Goal: Information Seeking & Learning: Learn about a topic

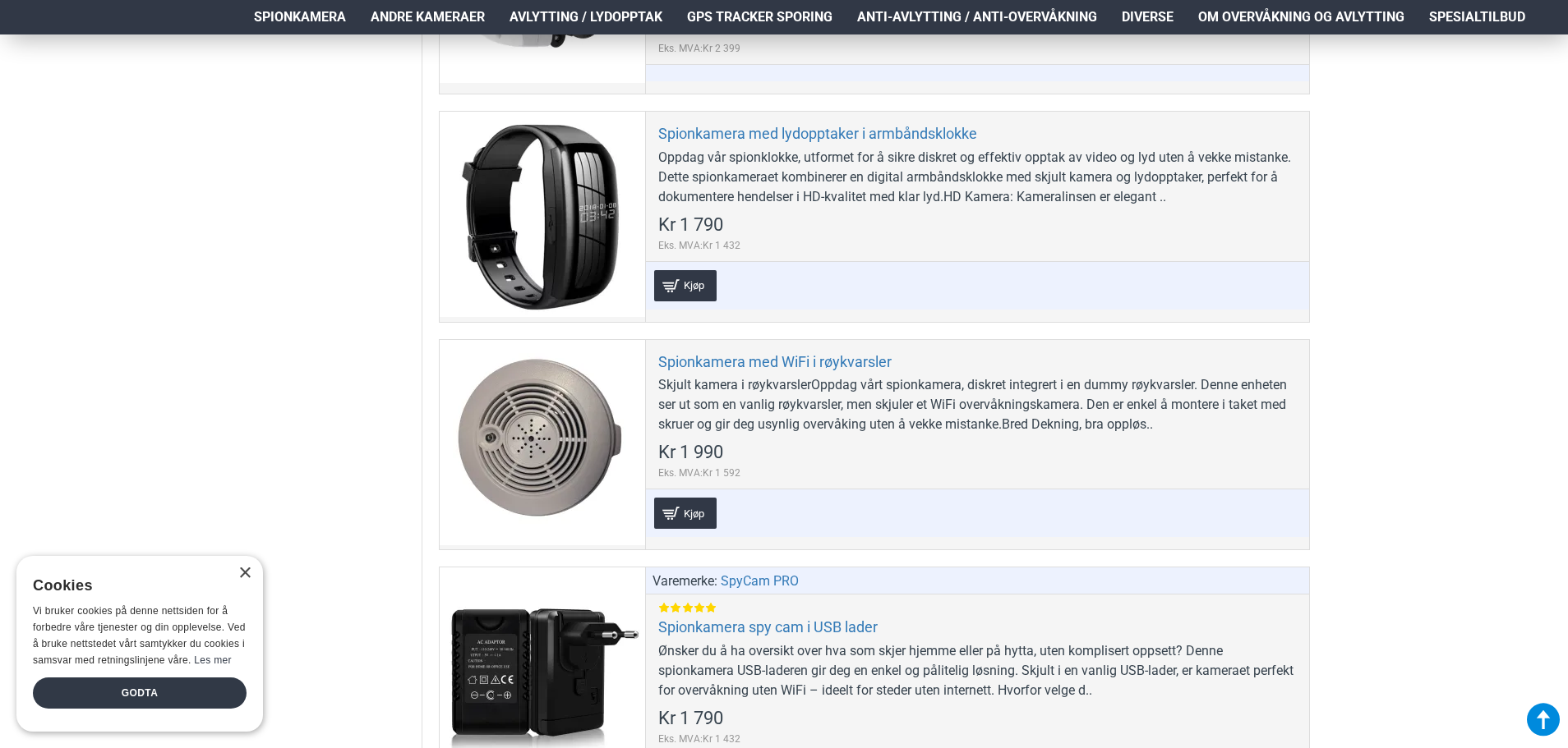
scroll to position [6077, 0]
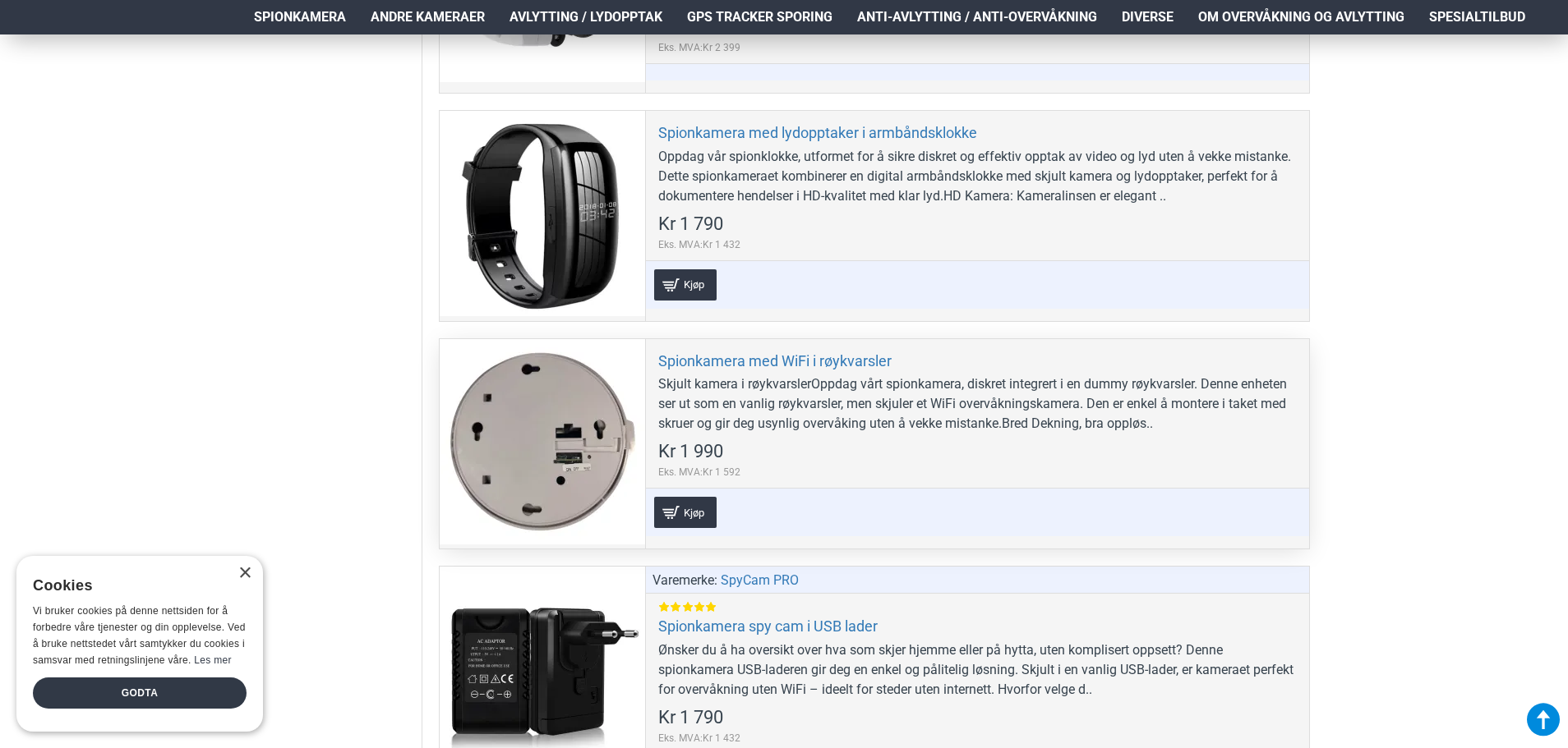
click at [536, 431] on div at bounding box center [542, 441] width 205 height 205
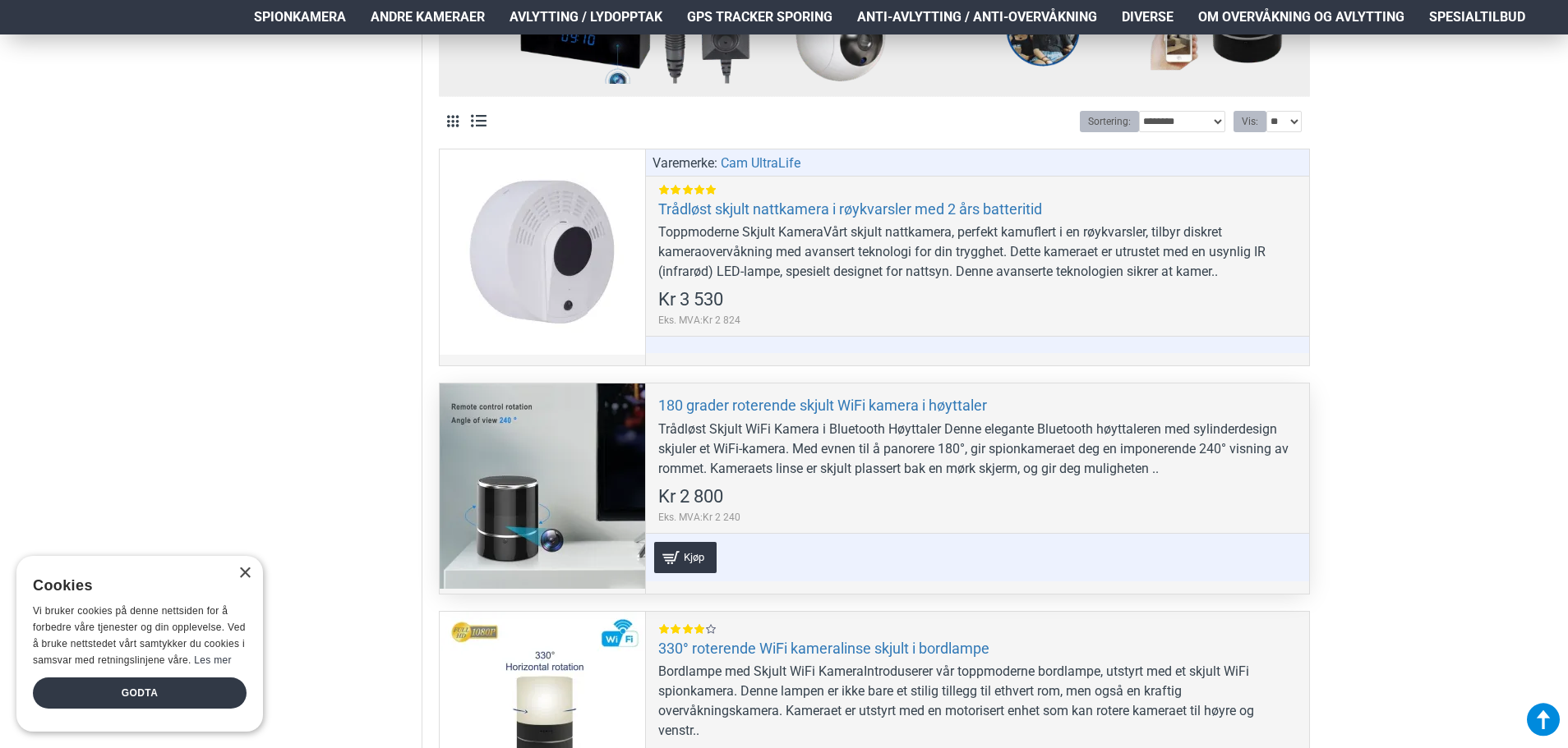
scroll to position [657, 0]
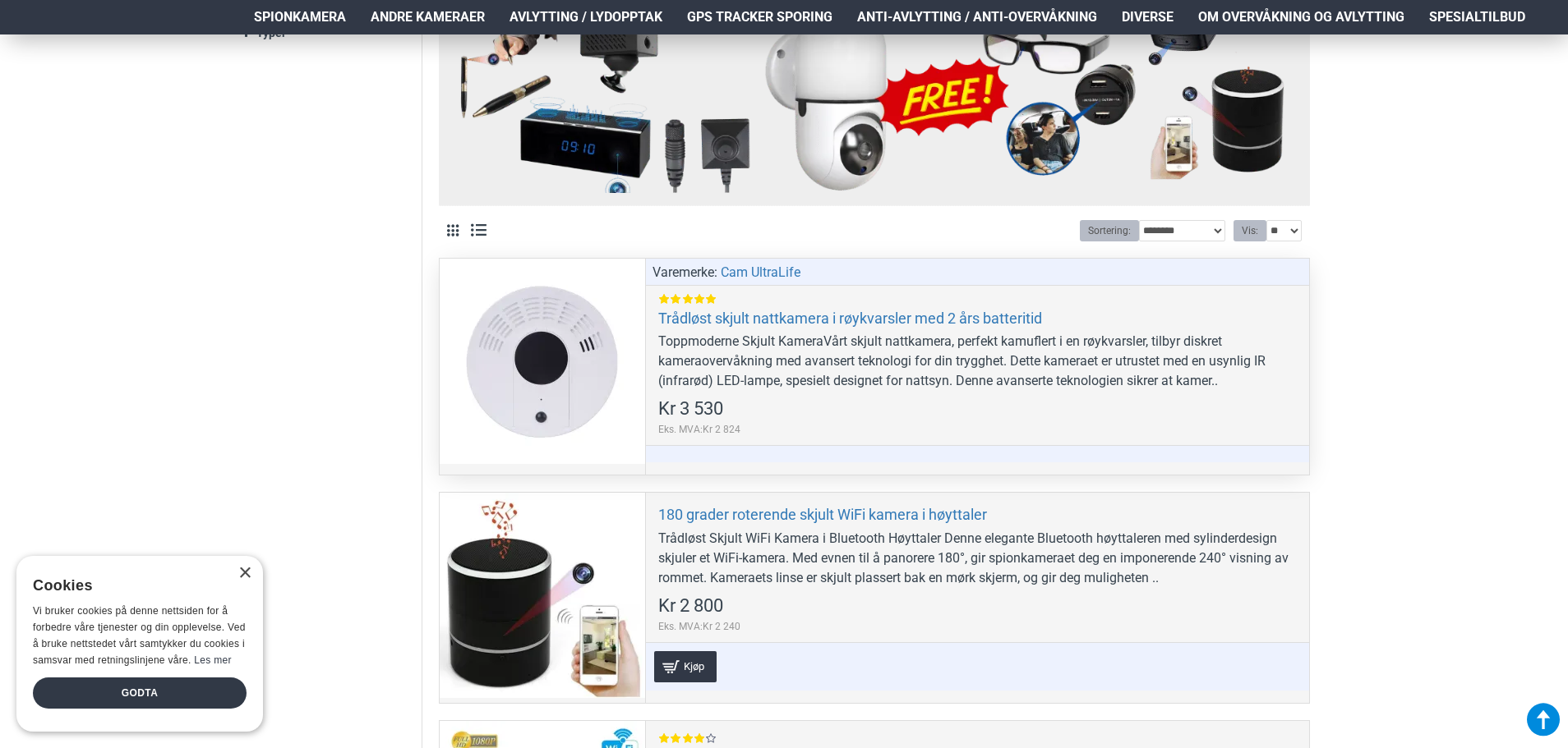
click at [561, 384] on div at bounding box center [542, 362] width 205 height 205
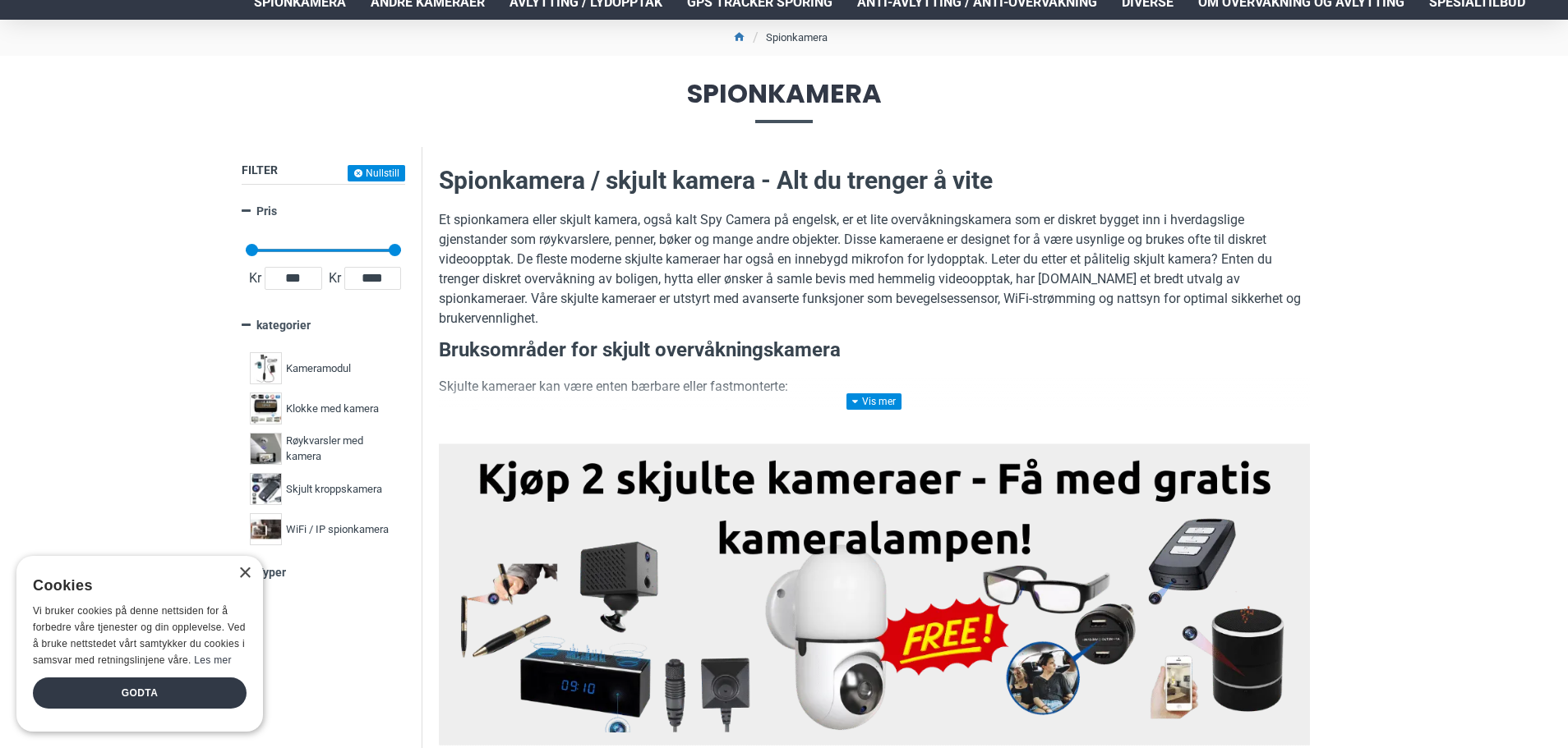
scroll to position [0, 0]
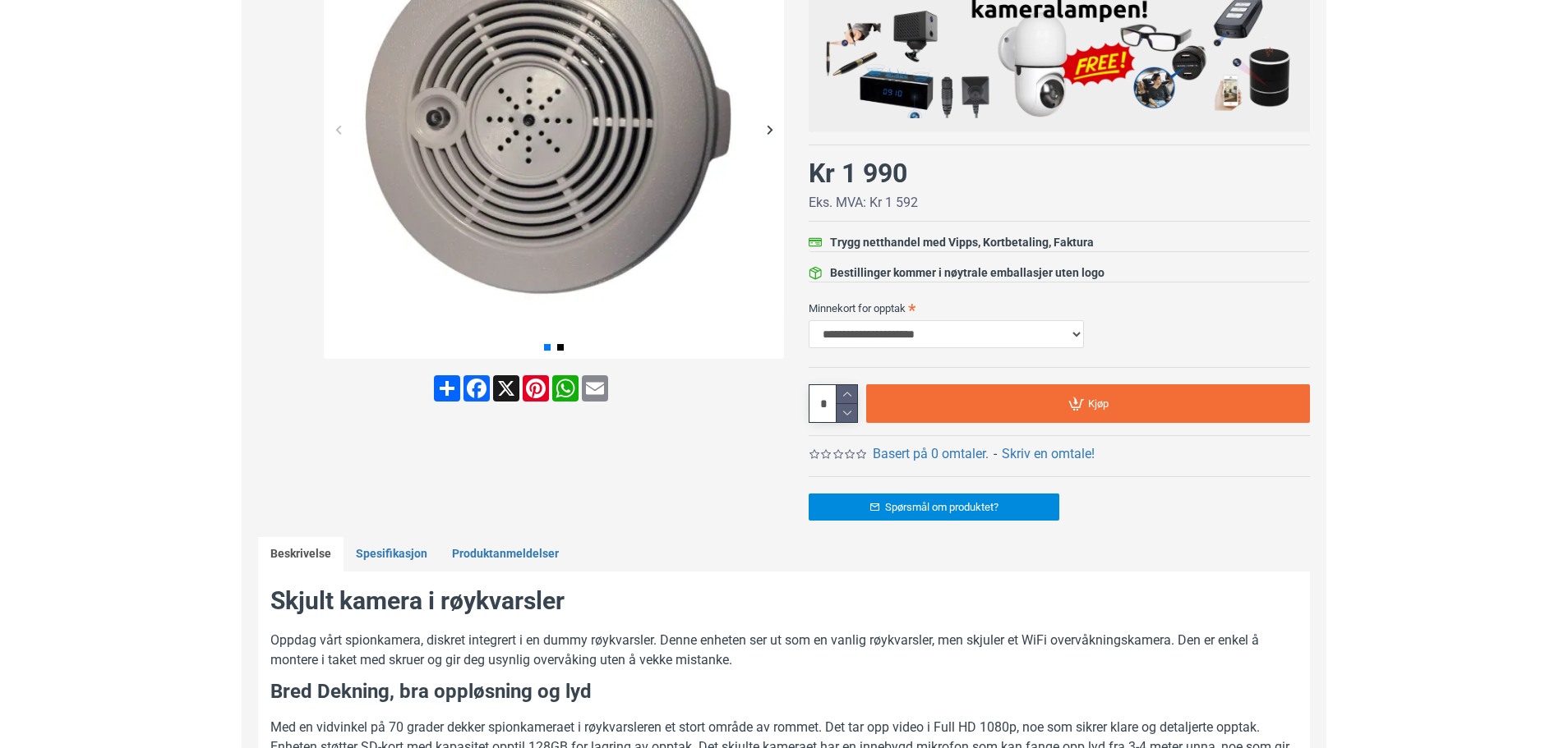
scroll to position [411, 0]
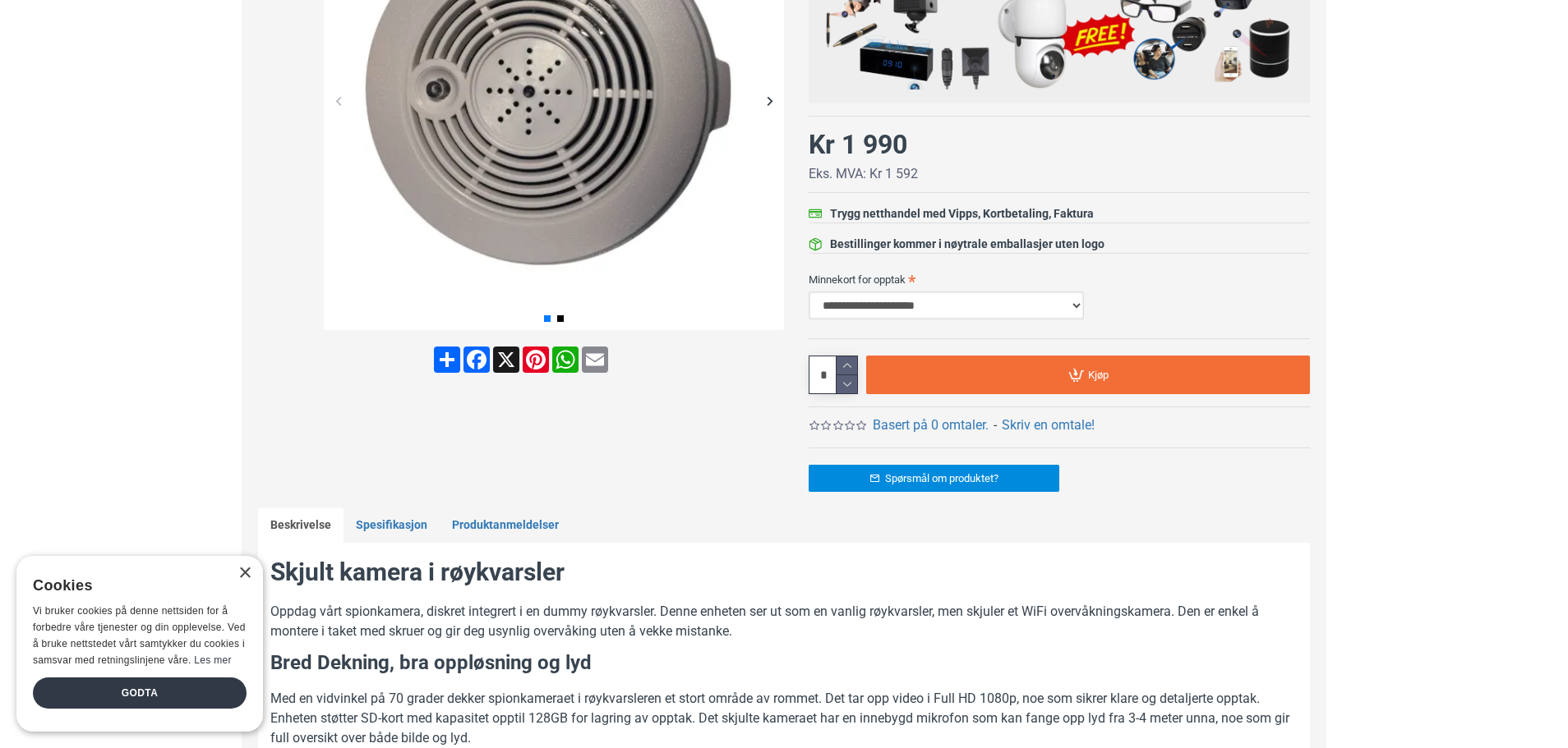
click at [923, 304] on select "**********" at bounding box center [946, 305] width 275 height 28
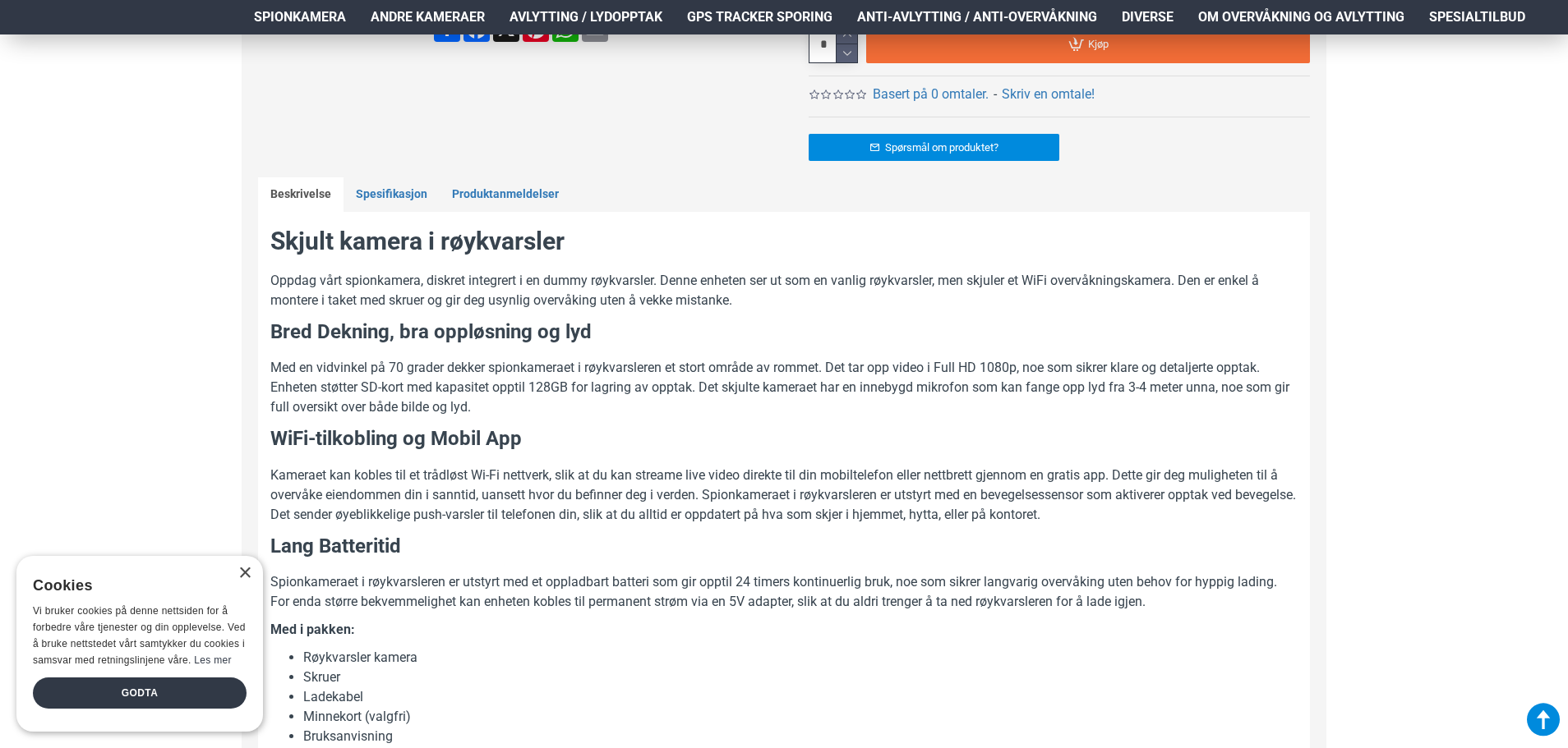
scroll to position [739, 0]
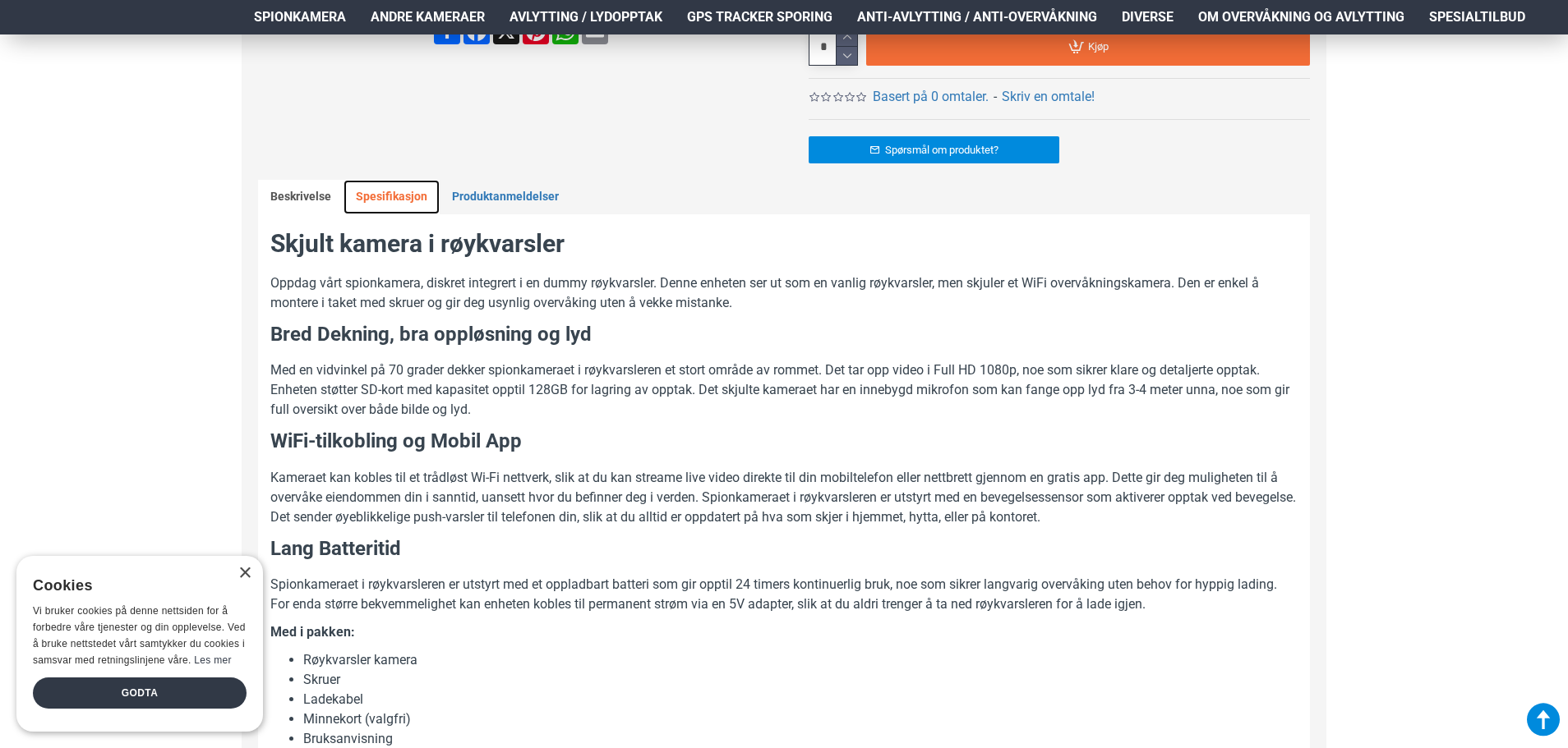
click at [387, 185] on link "Spesifikasjon" at bounding box center [391, 196] width 96 height 34
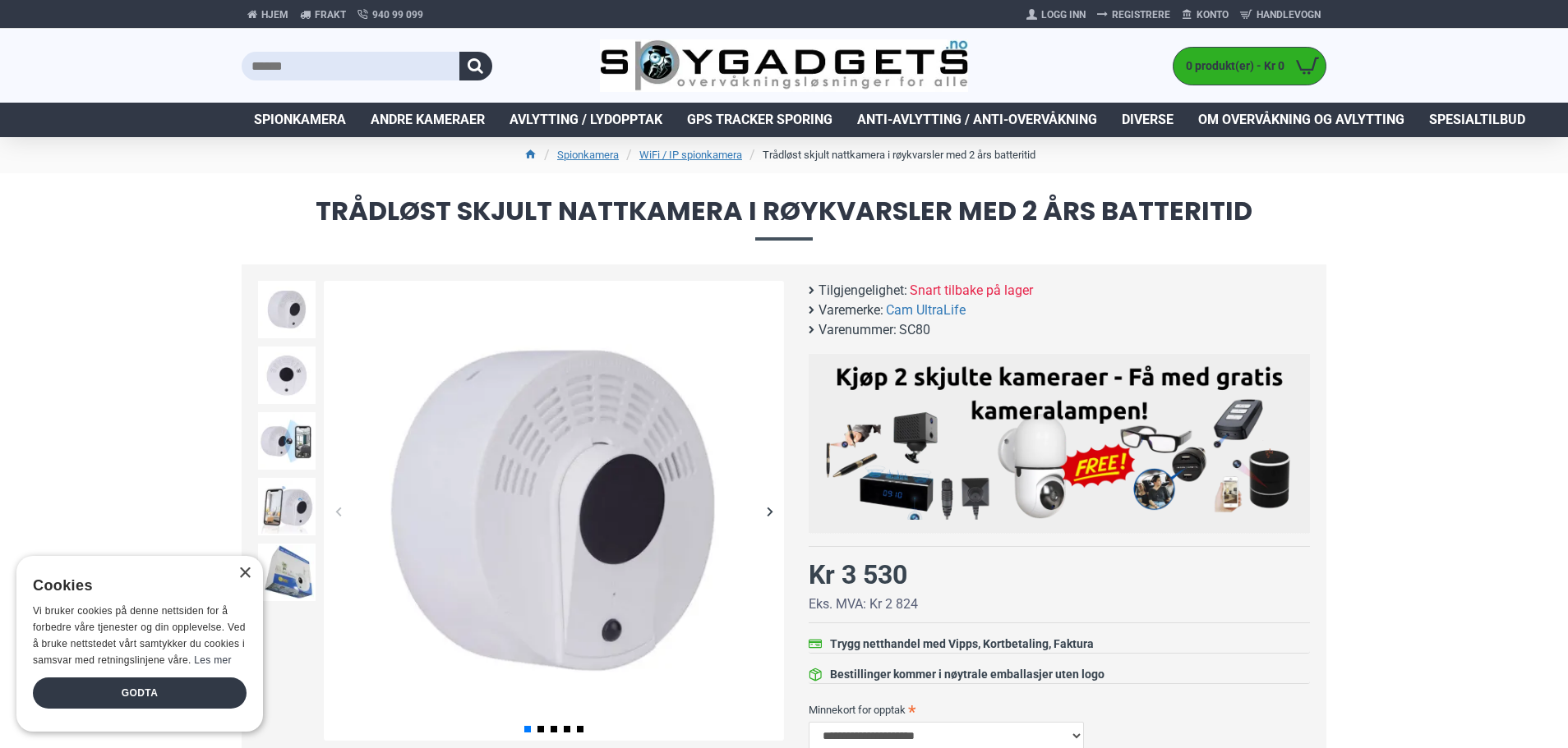
click at [767, 514] on div "Next slide" at bounding box center [769, 511] width 28 height 28
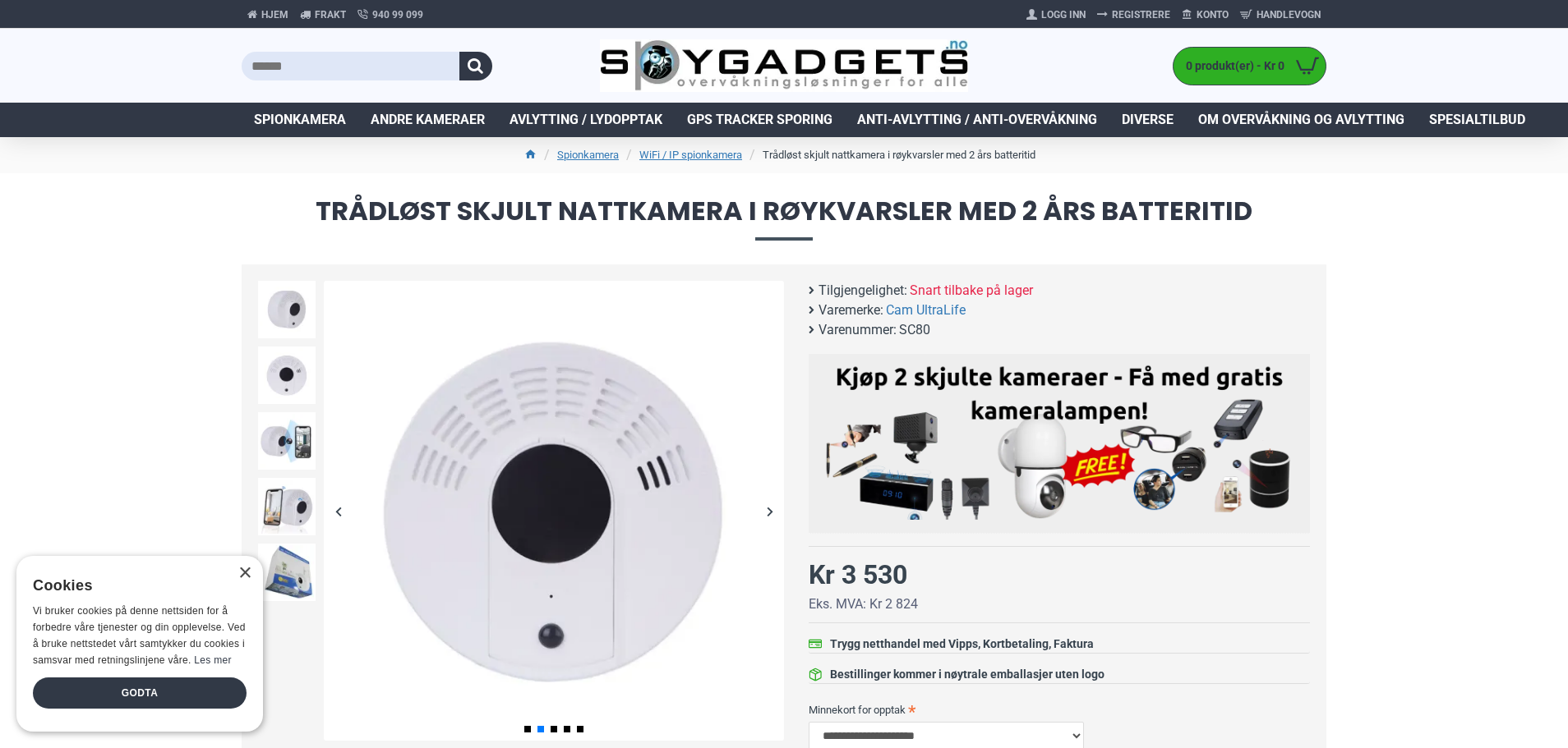
click at [767, 514] on div "Next slide" at bounding box center [769, 511] width 28 height 28
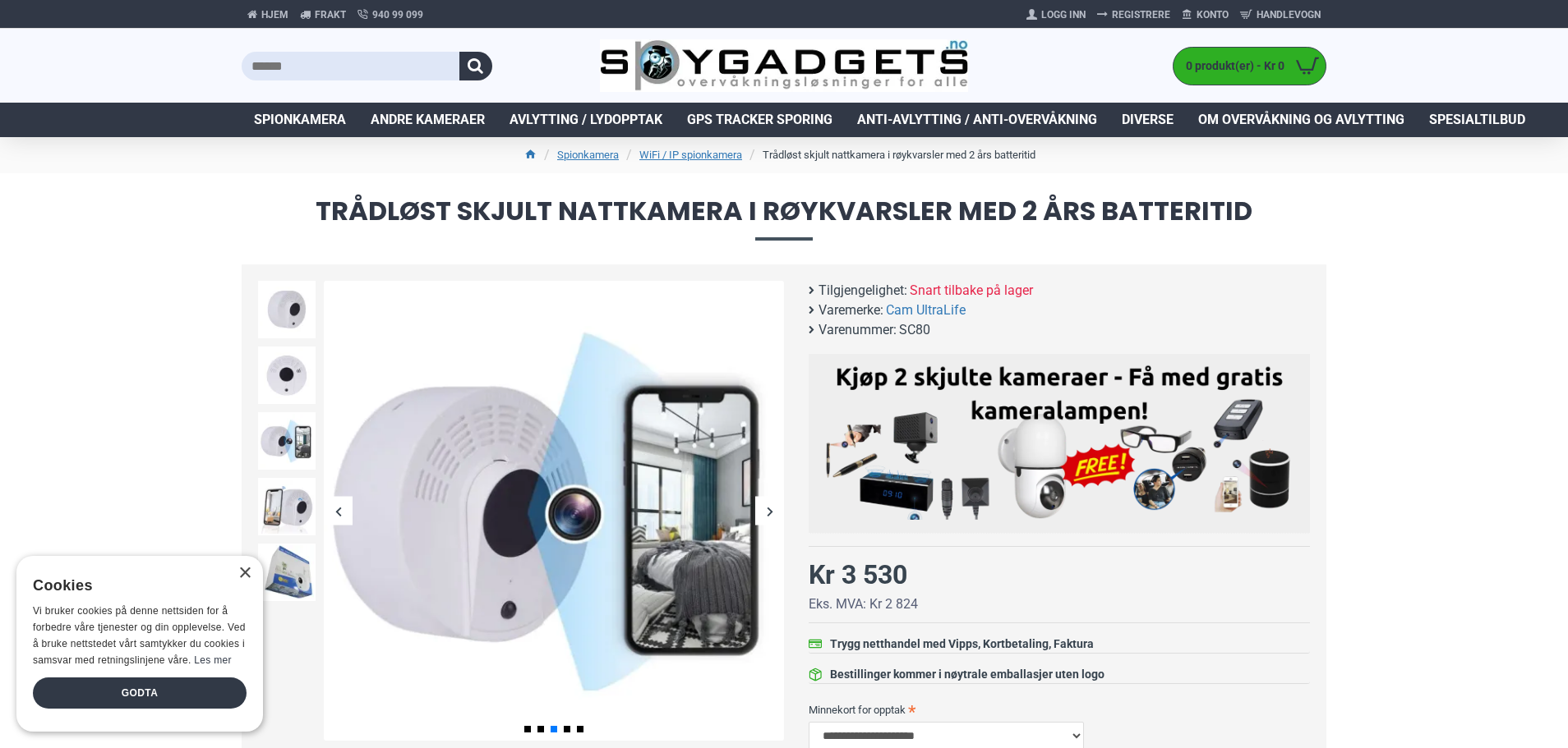
click at [767, 514] on div "Next slide" at bounding box center [769, 511] width 28 height 28
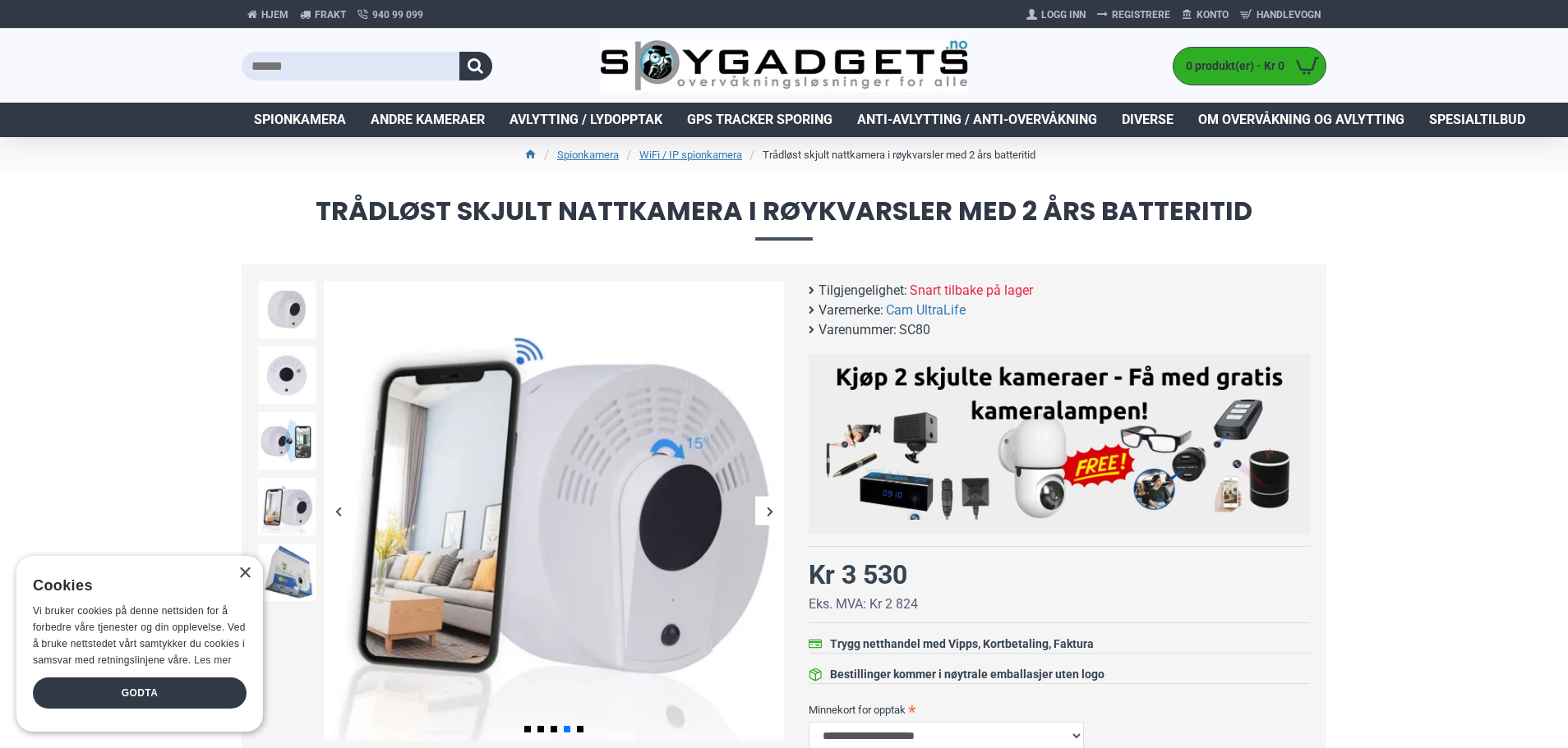
click at [767, 514] on div "Next slide" at bounding box center [769, 511] width 28 height 28
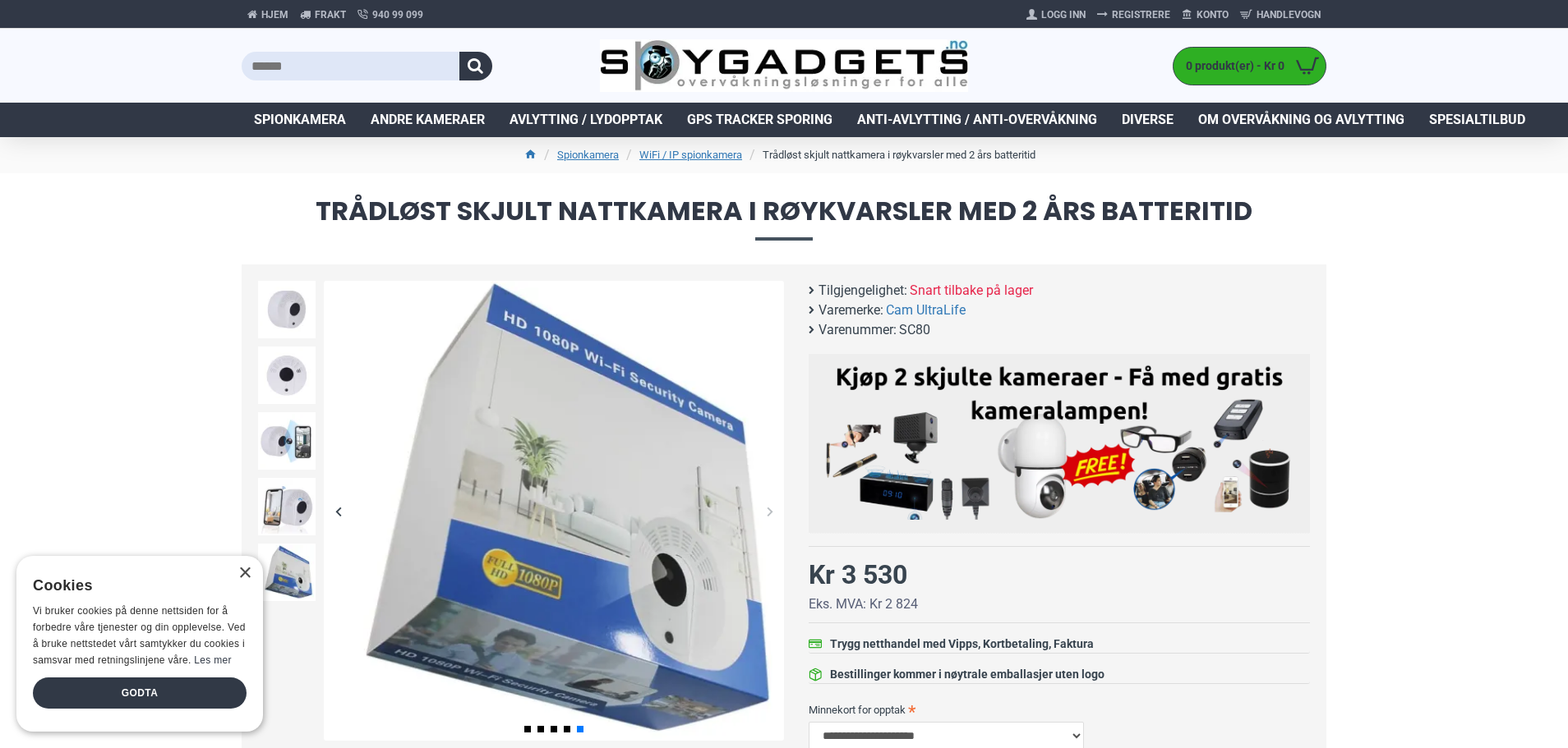
click at [767, 514] on div "Next slide" at bounding box center [769, 511] width 28 height 28
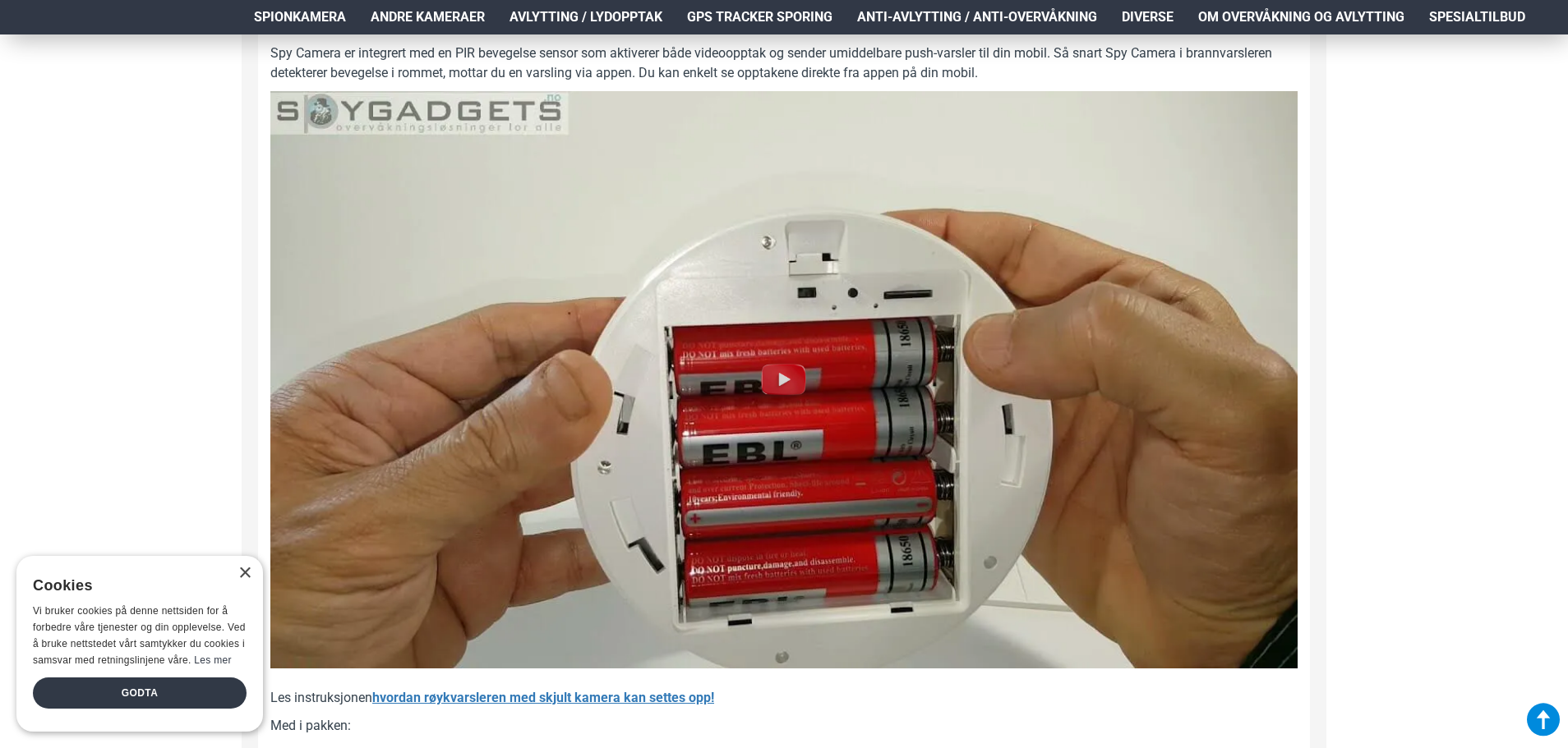
scroll to position [1478, 0]
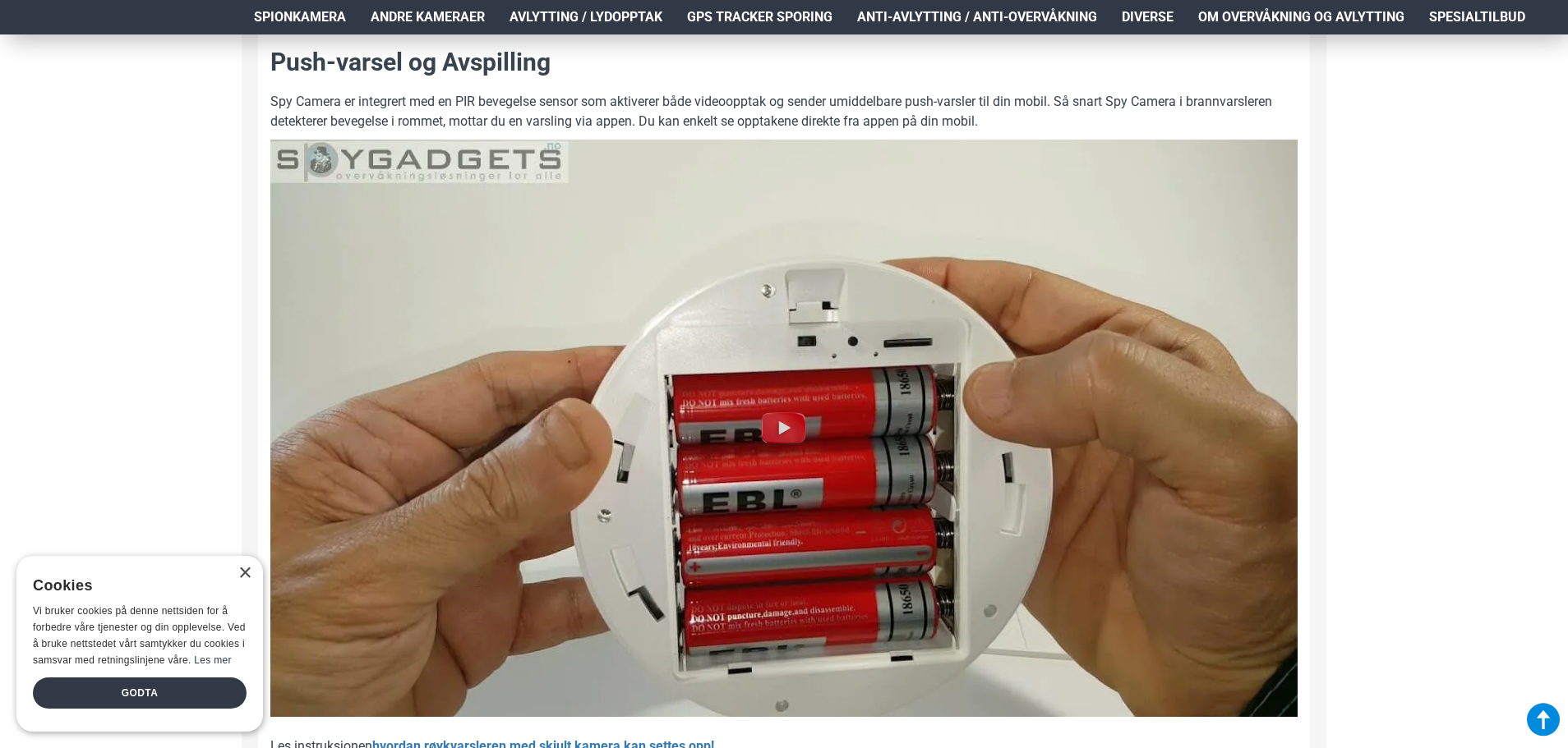
click at [795, 433] on img at bounding box center [784, 427] width 52 height 52
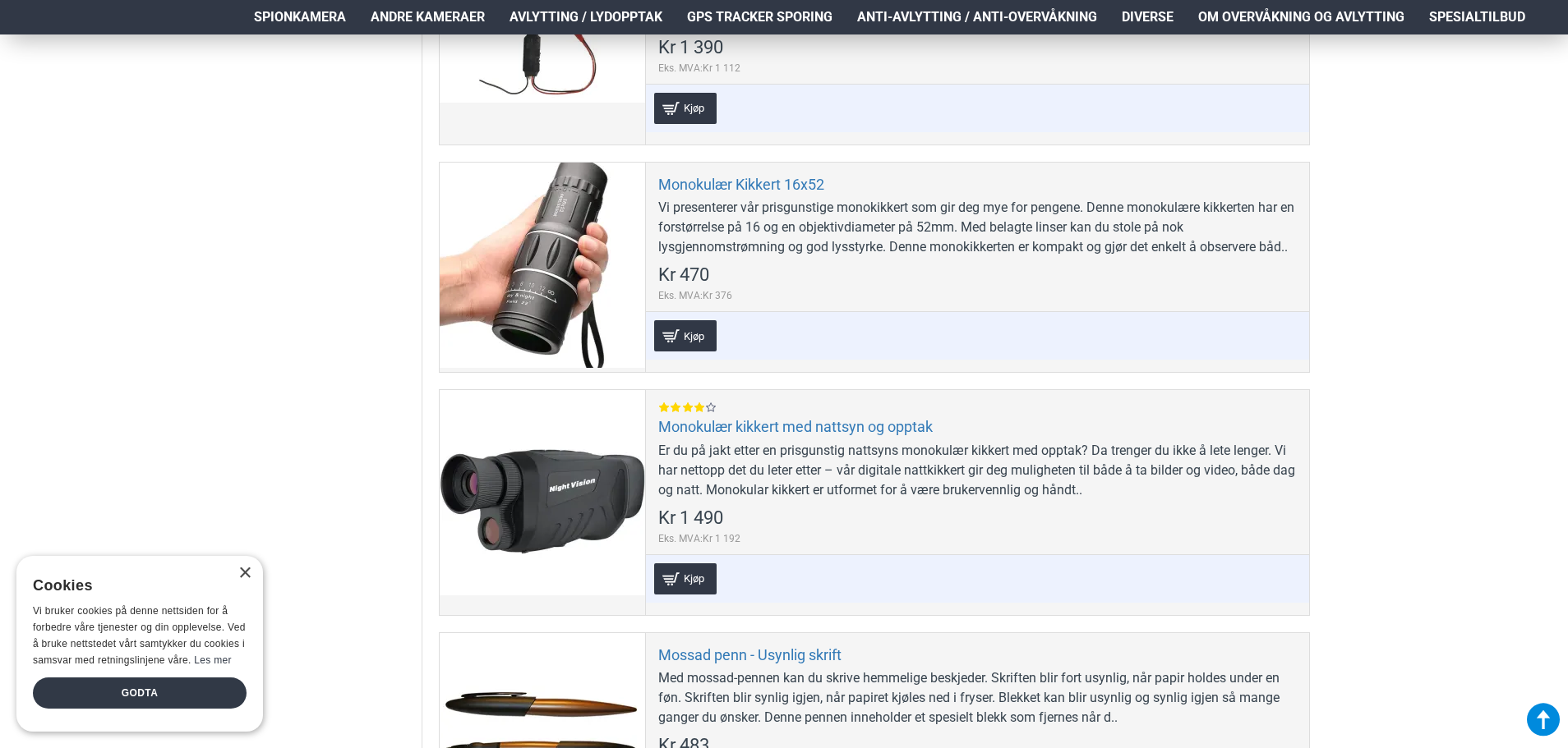
scroll to position [2874, 0]
